Goal: Task Accomplishment & Management: Use online tool/utility

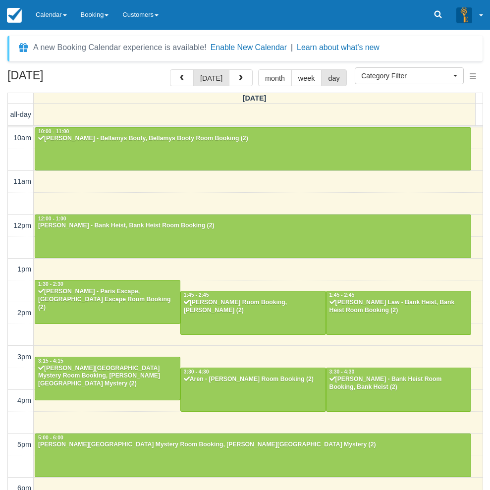
select select
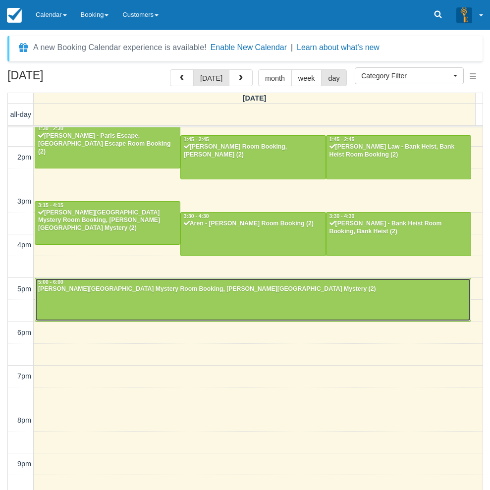
click at [92, 299] on div at bounding box center [252, 299] width 435 height 43
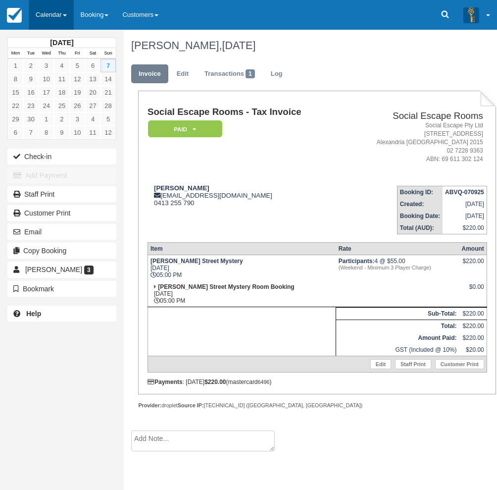
click at [52, 12] on link "Calendar" at bounding box center [51, 15] width 45 height 30
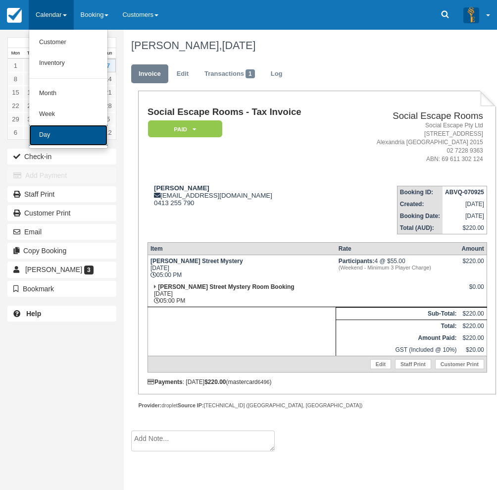
click at [37, 128] on link "Day" at bounding box center [68, 135] width 78 height 21
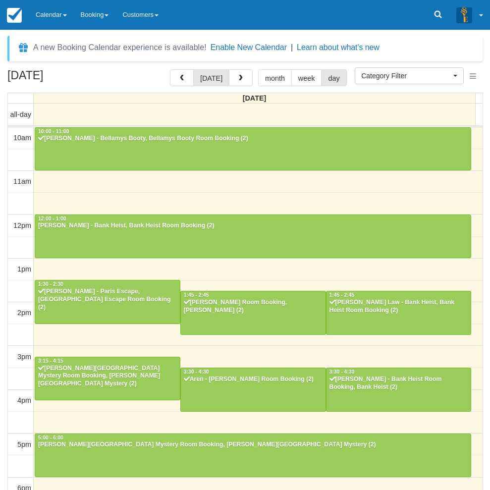
select select
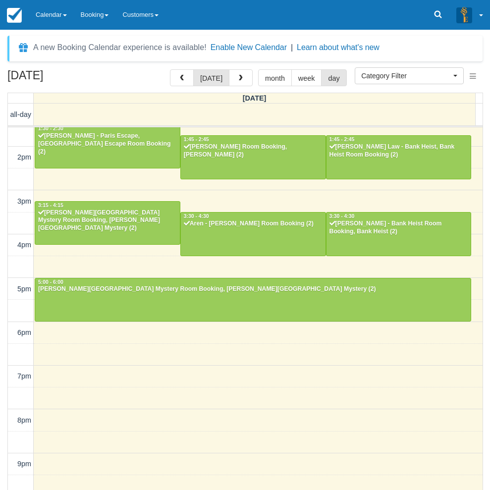
click at [3, 341] on div "September 7, 2025 today month week day Sunday all-day 10am 11am 12pm 1pm 2pm 3p…" at bounding box center [245, 294] width 490 height 450
click at [48, 19] on link "Calendar" at bounding box center [51, 15] width 45 height 30
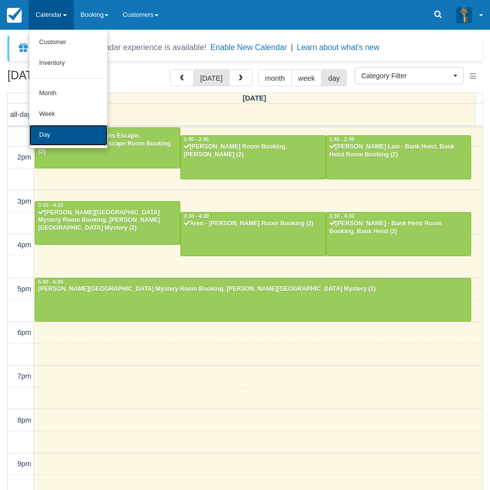
click at [46, 135] on link "Day" at bounding box center [68, 135] width 78 height 21
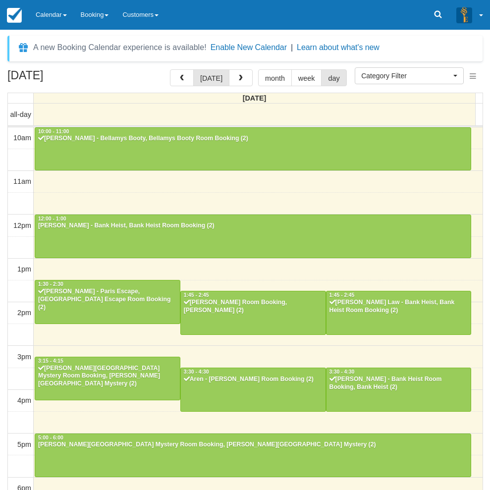
select select
click at [301, 204] on div "10am 11am 12pm 1pm 2pm 3pm 4pm 5pm 6pm 7pm 8pm 9pm 10pm 10:00 - 11:00 [PERSON_N…" at bounding box center [245, 400] width 474 height 547
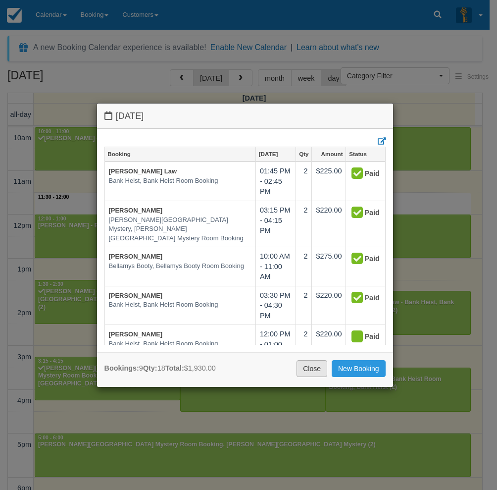
click at [310, 370] on link "Close" at bounding box center [312, 368] width 31 height 17
